Goal: Task Accomplishment & Management: Use online tool/utility

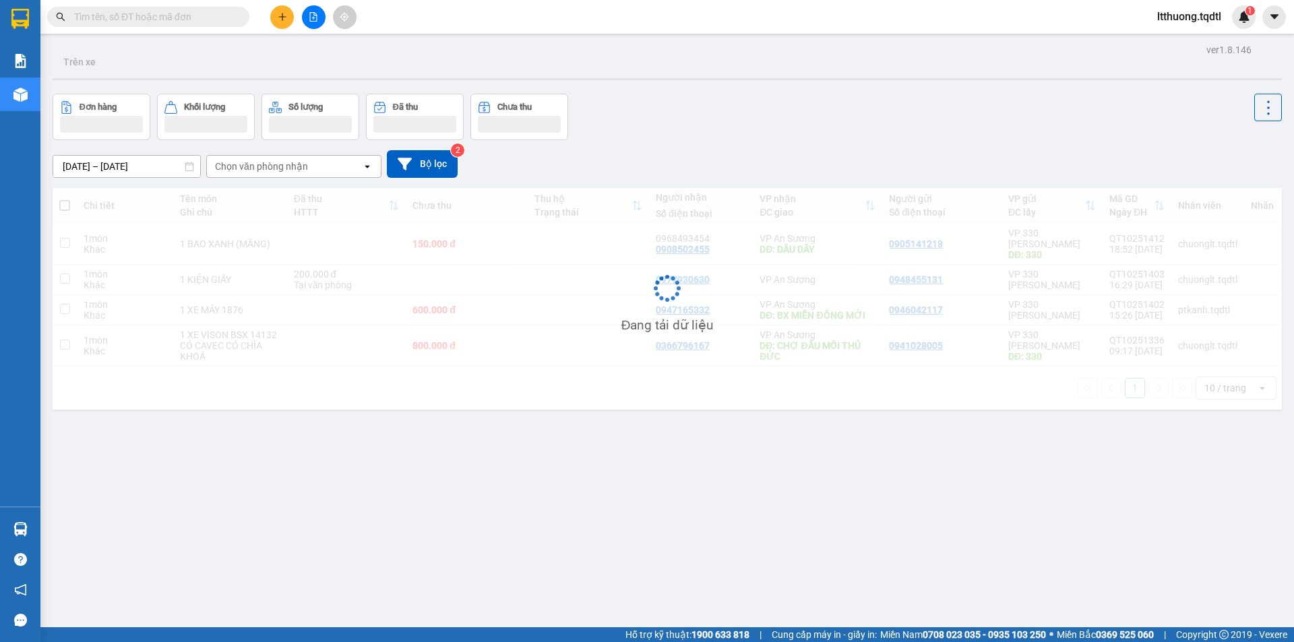
click at [177, 21] on input "text" at bounding box center [153, 16] width 159 height 15
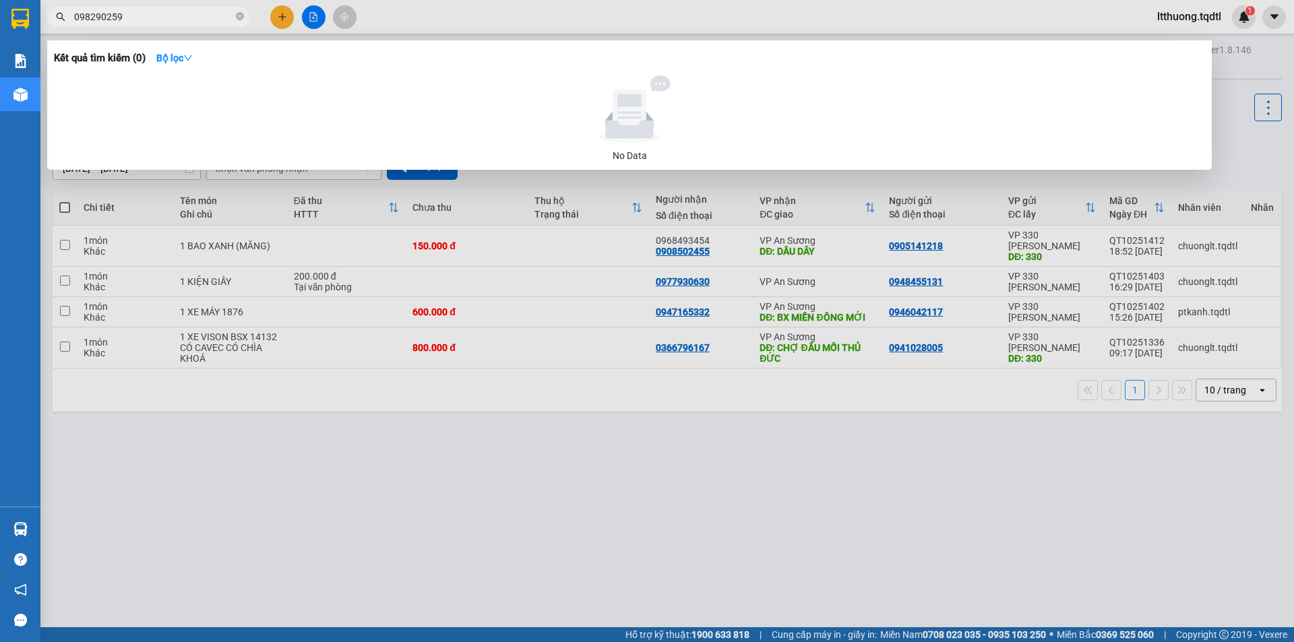
type input "0982902595"
click at [239, 15] on icon "close-circle" at bounding box center [240, 16] width 8 height 8
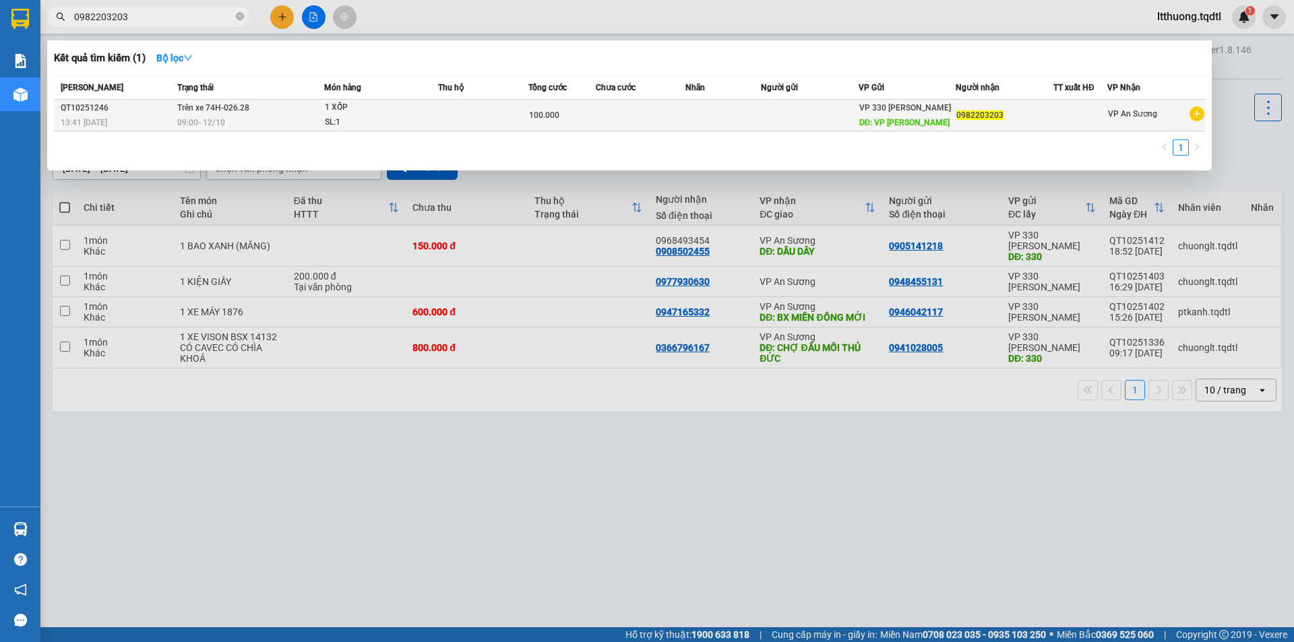
type input "0982203203"
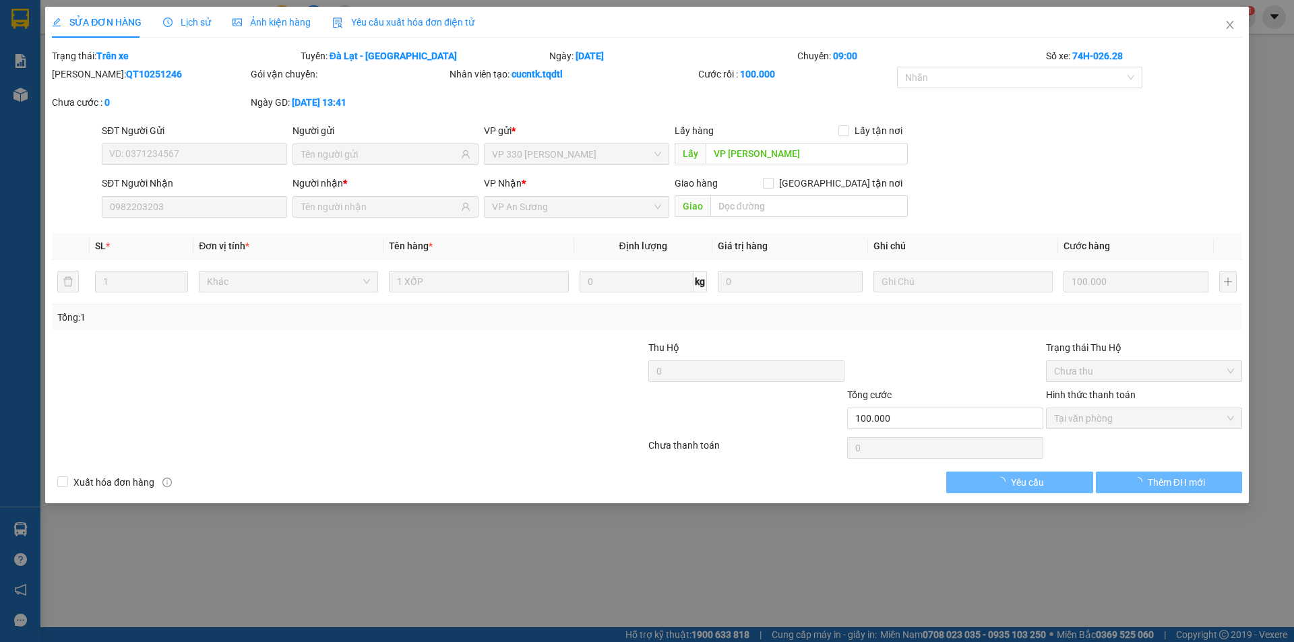
type input "VP [PERSON_NAME]"
type input "0982203203"
type input "100.000"
click at [1226, 28] on icon "close" at bounding box center [1229, 25] width 11 height 11
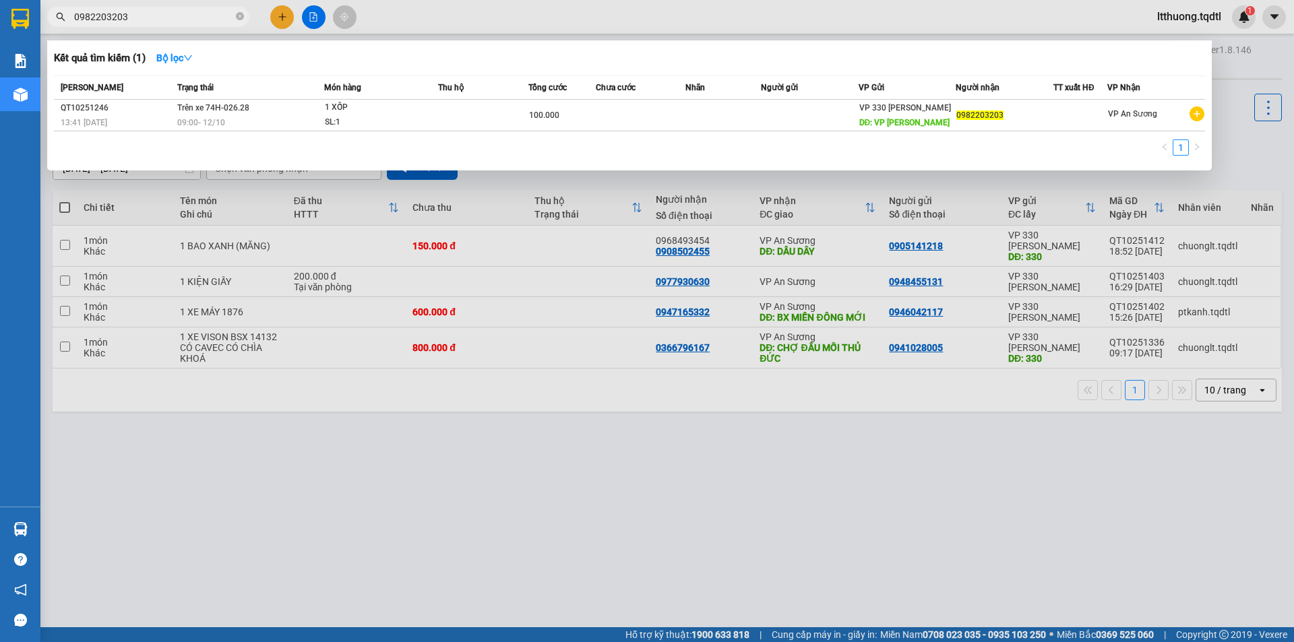
click at [174, 15] on input "0982203203" at bounding box center [153, 16] width 159 height 15
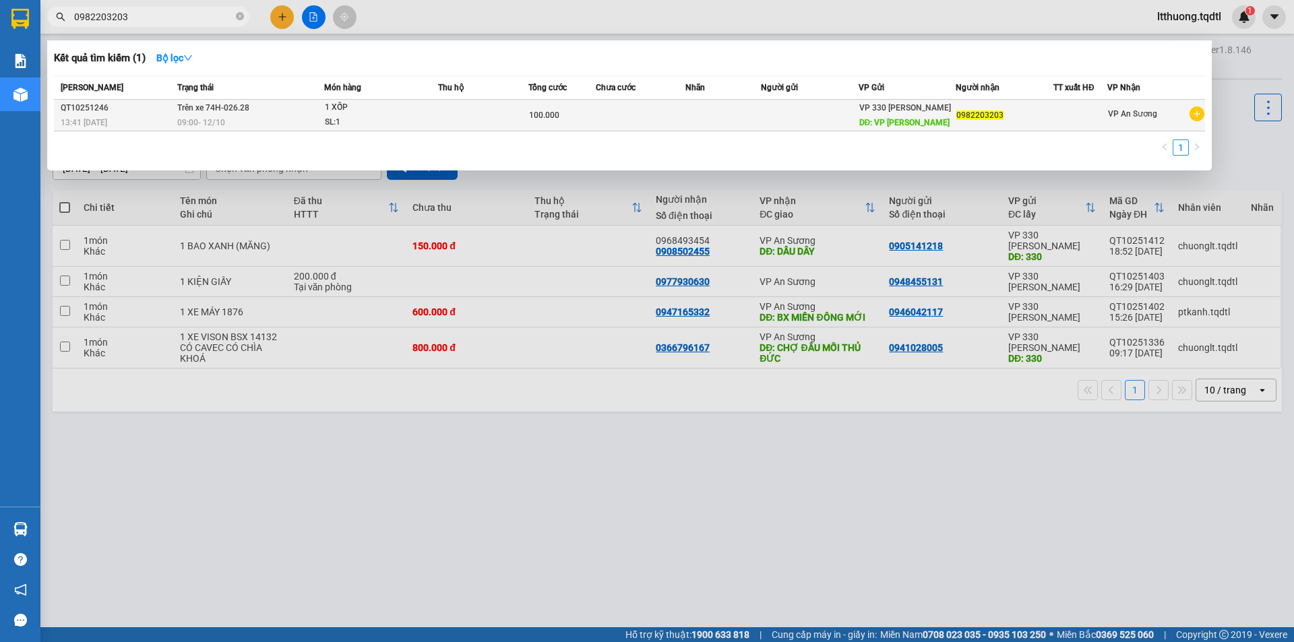
click at [300, 104] on td "Trên xe 74H-026.28 09:00 [DATE]" at bounding box center [249, 116] width 150 height 32
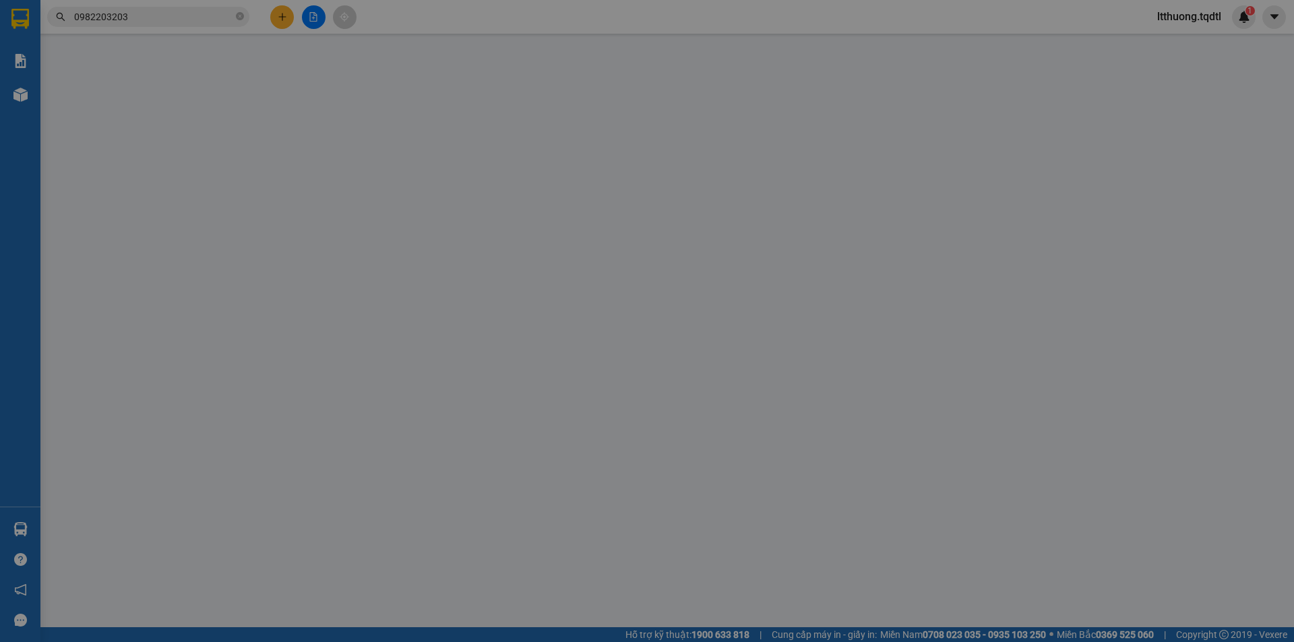
type input "VP [PERSON_NAME]"
type input "0982203203"
type input "100.000"
